Goal: Register for event/course

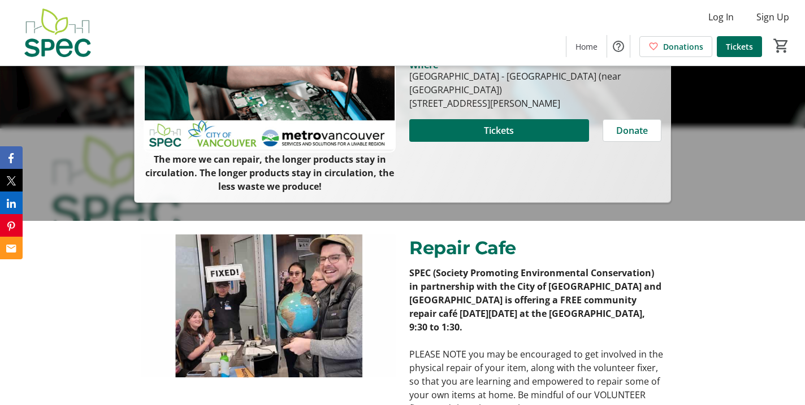
scroll to position [203, 0]
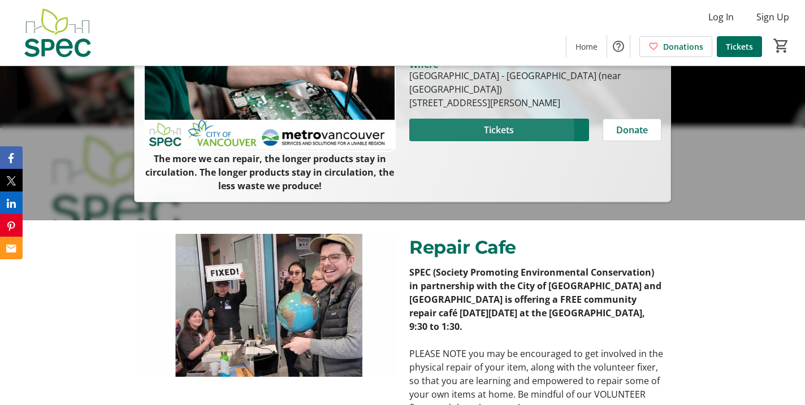
click at [465, 144] on span at bounding box center [499, 129] width 180 height 27
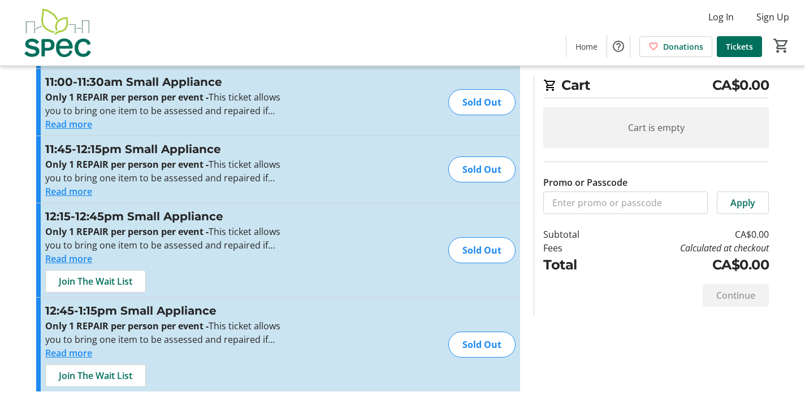
scroll to position [2487, 0]
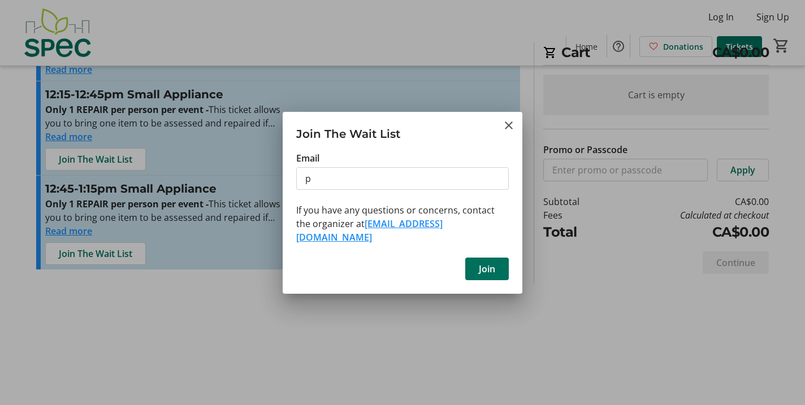
type input "[EMAIL_ADDRESS][DOMAIN_NAME]"
click at [489, 276] on span "Join" at bounding box center [487, 269] width 16 height 14
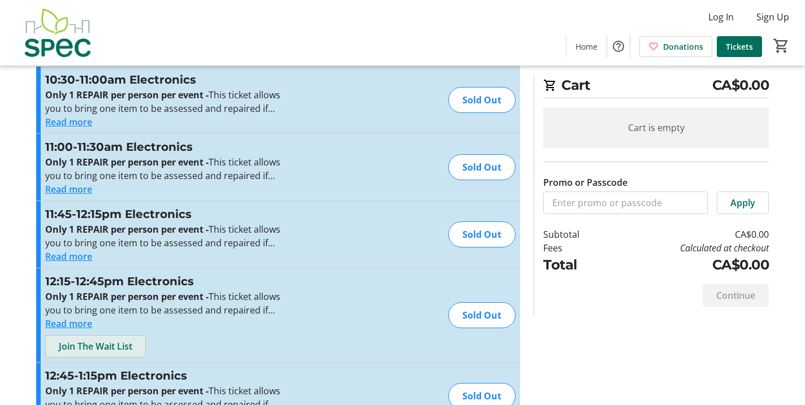
scroll to position [1748, 0]
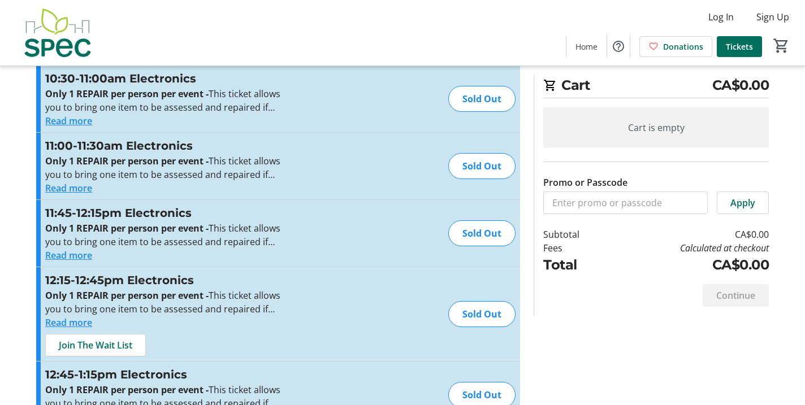
type input "1"
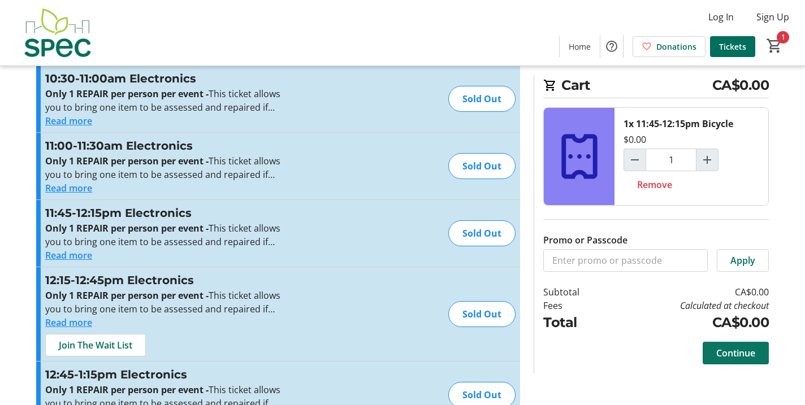
click at [735, 357] on span "Continue" at bounding box center [735, 354] width 39 height 14
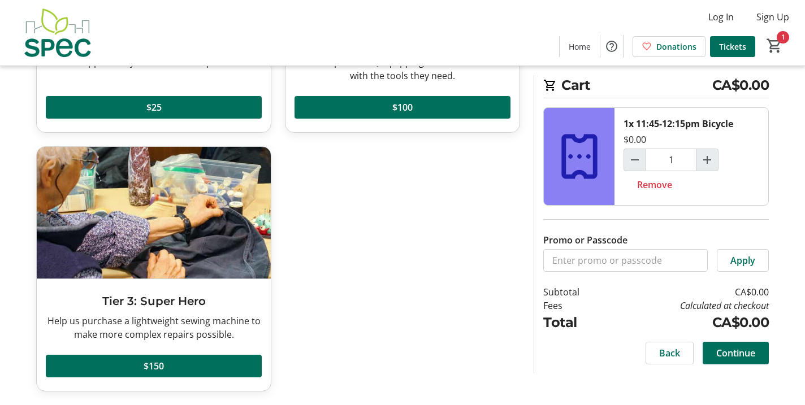
scroll to position [319, 0]
click at [733, 353] on span "Continue" at bounding box center [735, 354] width 39 height 14
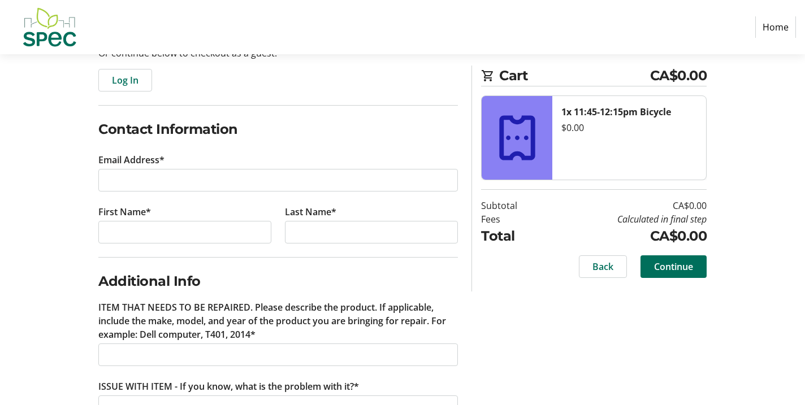
scroll to position [135, 0]
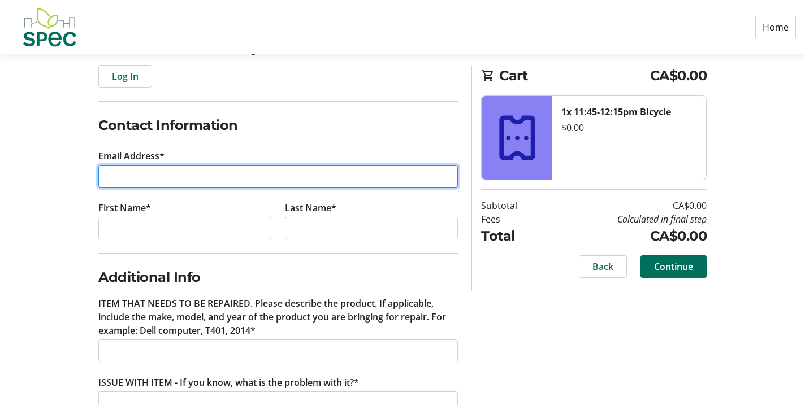
click at [155, 188] on input "Email Address*" at bounding box center [278, 176] width 360 height 23
type input "[EMAIL_ADDRESS][DOMAIN_NAME]"
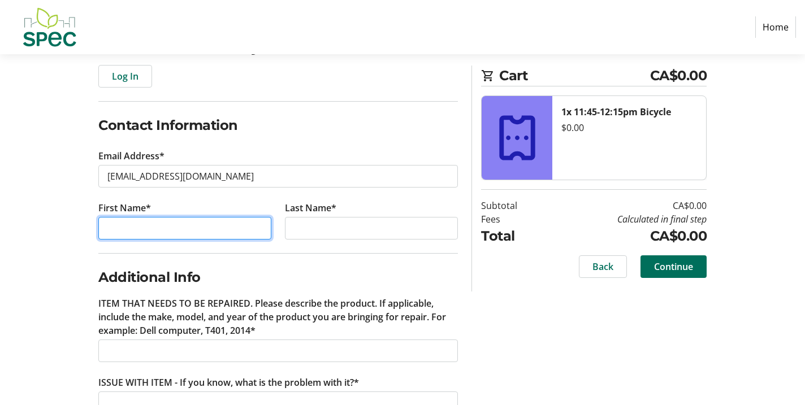
type input "[PERSON_NAME]"
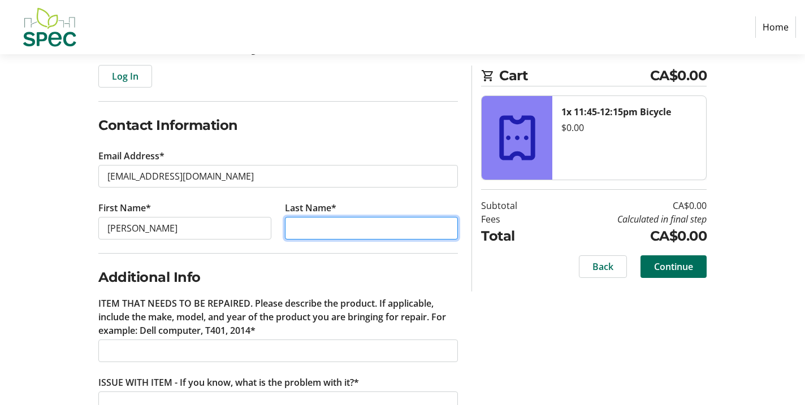
type input "A Fraser"
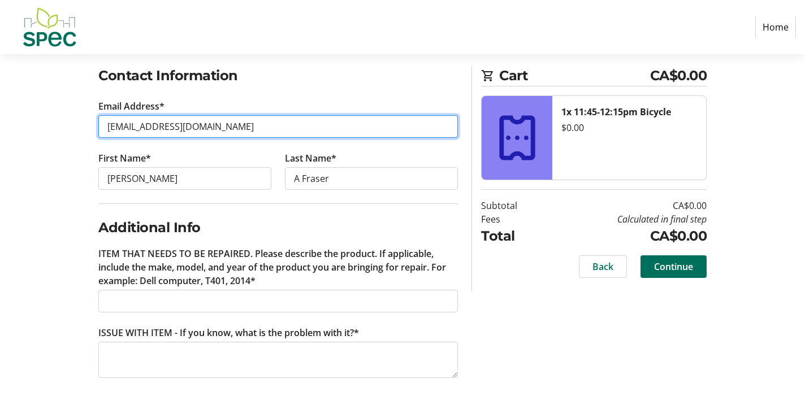
scroll to position [262, 0]
type input "[EMAIL_ADDRESS][DOMAIN_NAME]"
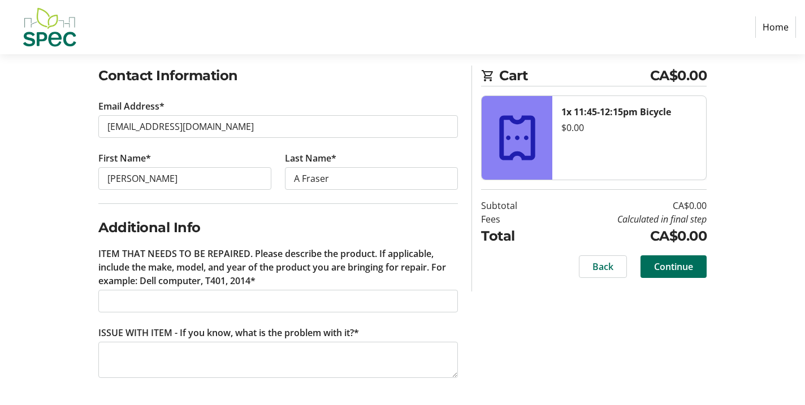
click at [319, 238] on h2 "Additional Info" at bounding box center [278, 228] width 360 height 20
click at [153, 180] on input "[PERSON_NAME]" at bounding box center [184, 178] width 173 height 23
type input "[PERSON_NAME]"
click at [314, 182] on input "A Fraser" at bounding box center [371, 178] width 173 height 23
type input "Fraser"
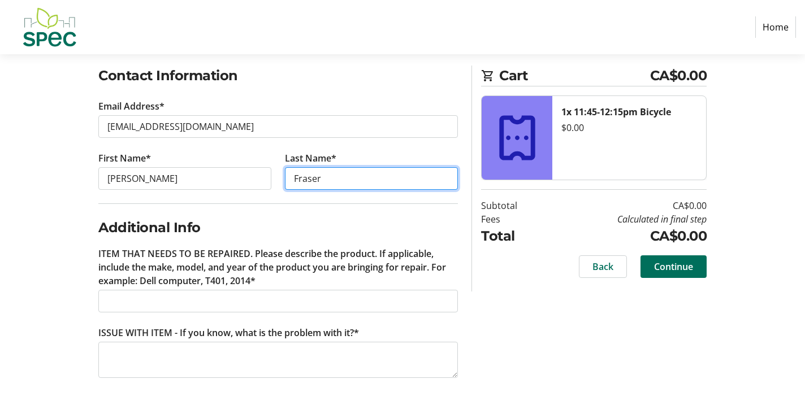
scroll to position [317, 0]
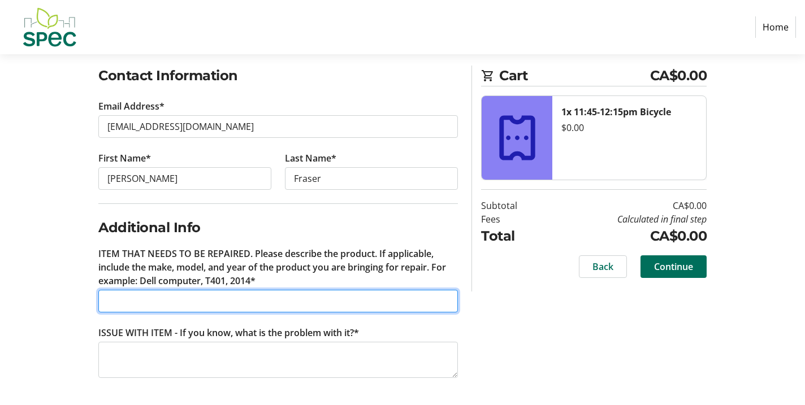
click at [138, 292] on input "ITEM THAT NEEDS TO BE REPAIRED. Please describe the product. If applicable, inc…" at bounding box center [278, 301] width 360 height 23
type input "b"
type input "5 speed bicycle"
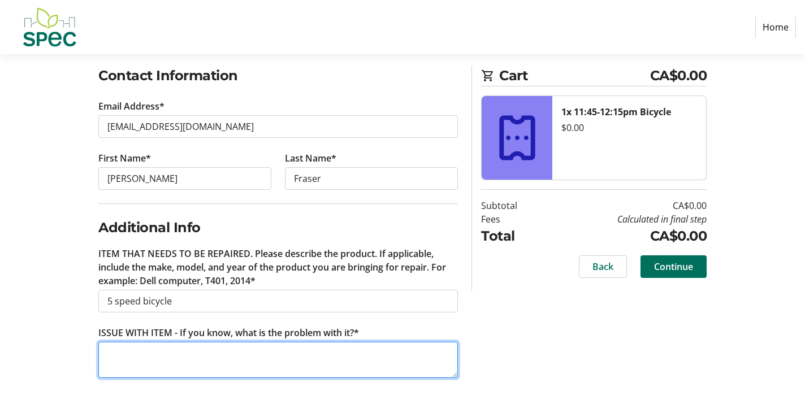
click at [114, 358] on textarea "ISSUE WITH ITEM - If you know, what is the problem with it?*" at bounding box center [278, 360] width 360 height 36
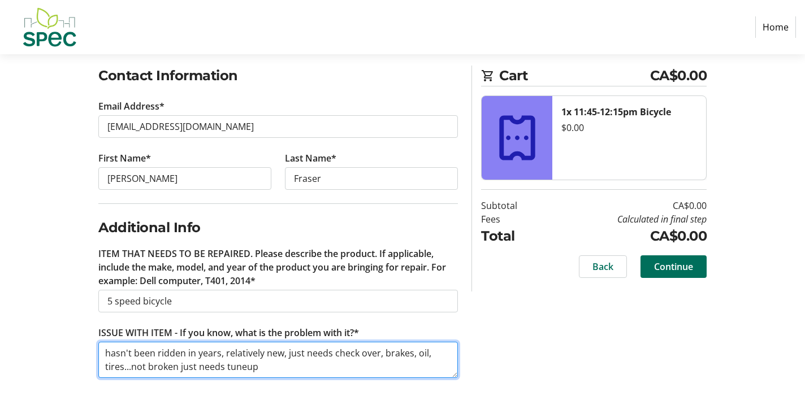
scroll to position [335, 0]
type textarea "hasn't been ridden in years, relatively new, just needs check over, brakes, oil…"
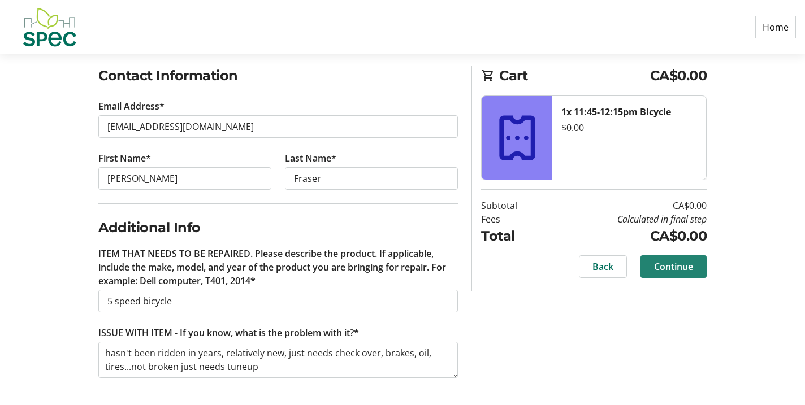
click at [669, 274] on span "Continue" at bounding box center [673, 267] width 39 height 14
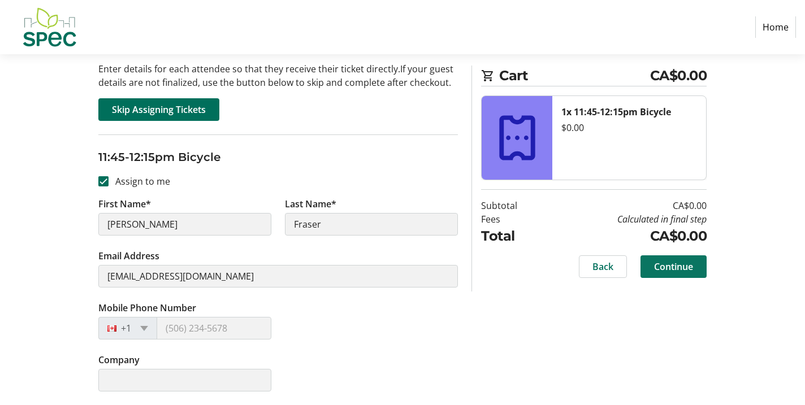
scroll to position [126, 0]
click at [669, 274] on span "Continue" at bounding box center [673, 267] width 39 height 14
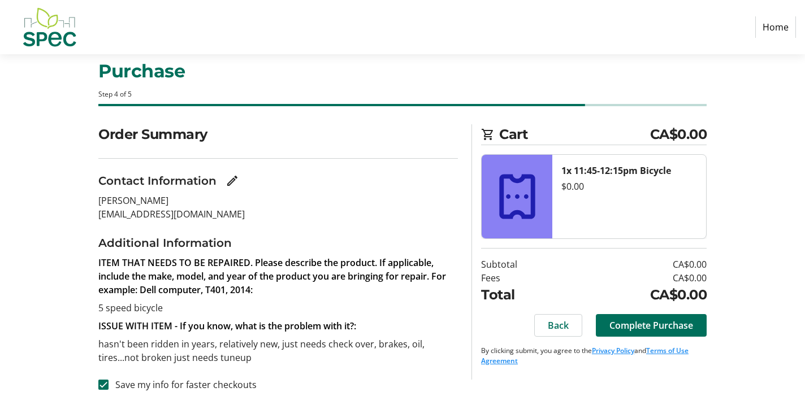
scroll to position [136, 0]
click at [669, 319] on span "Complete Purchase" at bounding box center [651, 326] width 84 height 14
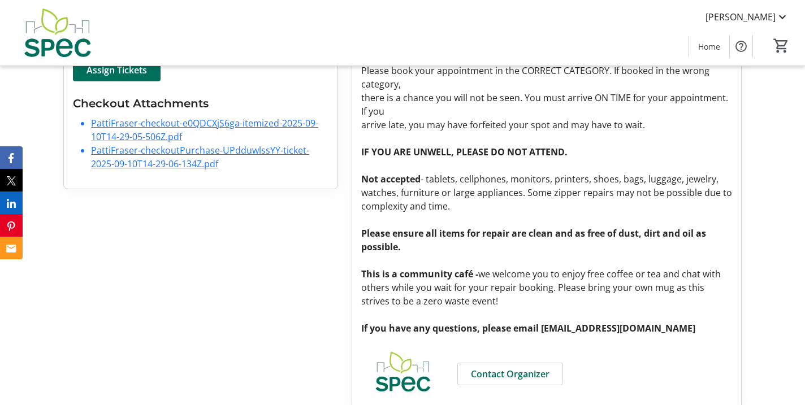
scroll to position [389, 0]
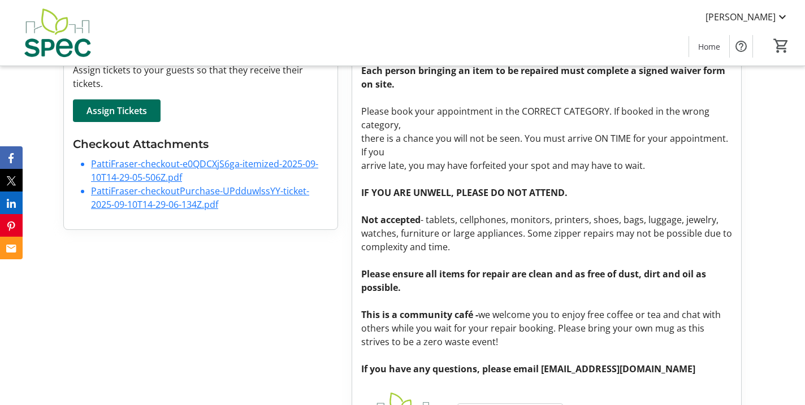
click at [149, 184] on link "PattiFraser-checkout-e0QDCXjS6ga-itemized-2025-09-10T14-29-05-506Z.pdf" at bounding box center [204, 171] width 227 height 26
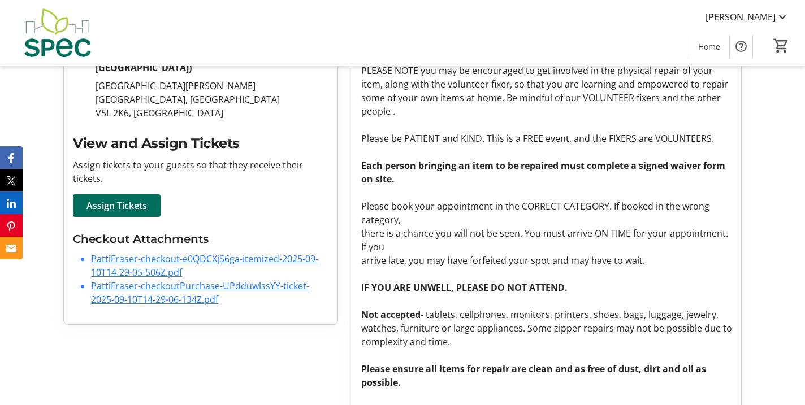
scroll to position [0, 0]
